Goal: Task Accomplishment & Management: Use online tool/utility

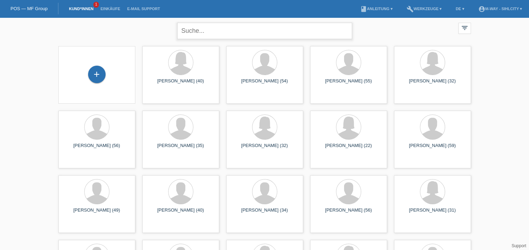
click at [227, 30] on input "text" at bounding box center [264, 31] width 175 height 16
type input "timea janzer"
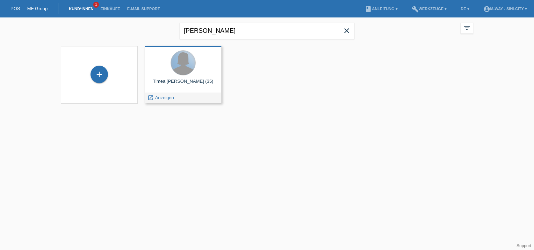
click at [191, 70] on div at bounding box center [183, 63] width 24 height 24
drag, startPoint x: 158, startPoint y: 101, endPoint x: 162, endPoint y: 100, distance: 3.7
click at [158, 101] on div "launch Anzeigen" at bounding box center [160, 98] width 31 height 10
click at [162, 99] on span "Anzeigen" at bounding box center [164, 97] width 19 height 5
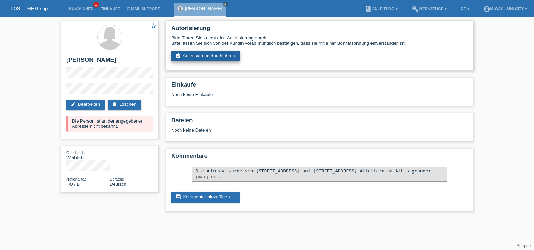
click at [211, 54] on link "assignment_turned_in Autorisierung durchführen" at bounding box center [205, 56] width 69 height 10
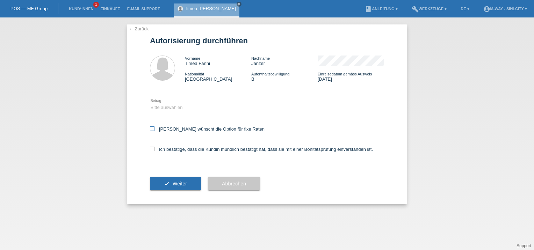
click at [153, 127] on icon at bounding box center [152, 129] width 5 height 5
click at [153, 127] on input "Kundin wünscht die Option für fixe Raten" at bounding box center [152, 129] width 5 height 5
checkbox input "true"
drag, startPoint x: 152, startPoint y: 147, endPoint x: 157, endPoint y: 147, distance: 4.6
click at [153, 148] on icon at bounding box center [152, 149] width 5 height 5
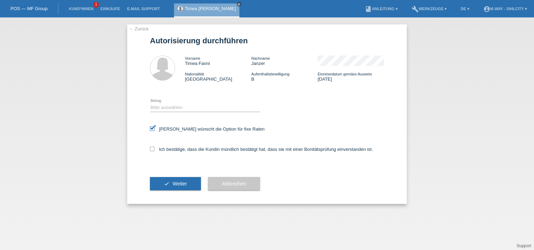
click at [153, 148] on input "Ich bestätige, dass die Kundin mündlich bestätigt hat, dass sie mit einer Bonit…" at bounding box center [152, 149] width 5 height 5
checkbox input "true"
click at [163, 112] on icon at bounding box center [205, 112] width 110 height 0
click at [166, 108] on select "Bitte auswählen CHF 1.00 - CHF 499.00 CHF 500.00 - CHF 1'999.00 CHF 2'000.00 - …" at bounding box center [205, 108] width 110 height 8
select select "3"
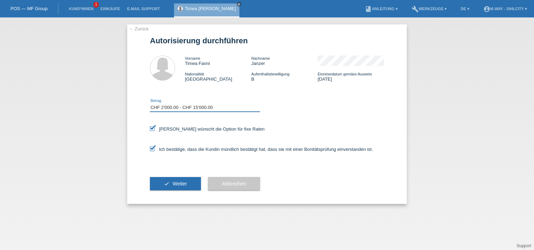
click at [150, 104] on select "Bitte auswählen CHF 1.00 - CHF 499.00 CHF 500.00 - CHF 1'999.00 CHF 2'000.00 - …" at bounding box center [205, 108] width 110 height 8
click at [183, 184] on span "Weiter" at bounding box center [180, 184] width 14 height 6
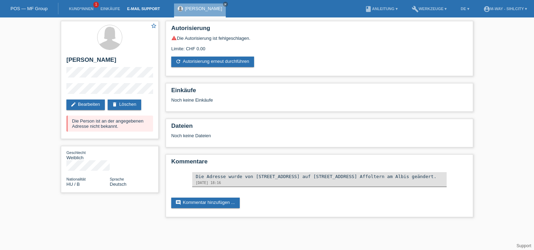
click at [141, 9] on link "E-Mail Support" at bounding box center [144, 9] width 40 height 4
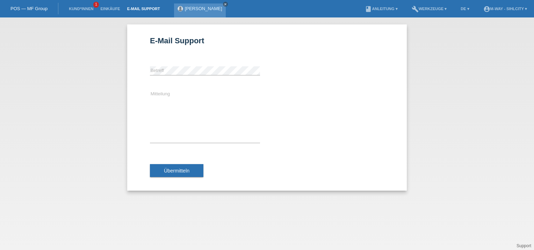
click at [227, 5] on icon "close" at bounding box center [225, 3] width 3 height 3
click at [97, 95] on div "E-Mail Support error [GEOGRAPHIC_DATA] Mitteilung Übermitteln" at bounding box center [267, 133] width 534 height 233
click at [148, 10] on link "E-Mail Support" at bounding box center [144, 9] width 40 height 4
click at [152, 7] on li "E-Mail Support" at bounding box center [144, 9] width 40 height 18
click at [89, 129] on div "E-Mail Support error [GEOGRAPHIC_DATA] Mitteilung Übermitteln" at bounding box center [267, 133] width 534 height 233
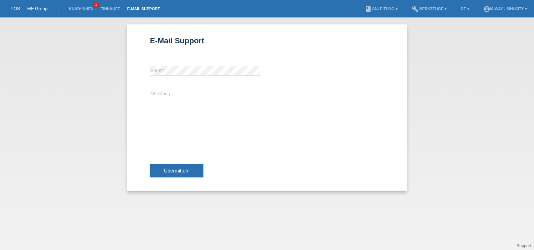
click at [36, 8] on link "POS — MF Group" at bounding box center [28, 8] width 37 height 5
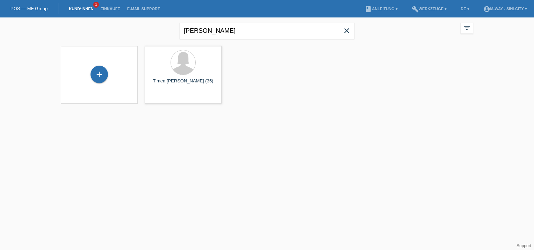
click at [348, 30] on icon "close" at bounding box center [347, 31] width 8 height 8
